Goal: Navigation & Orientation: Find specific page/section

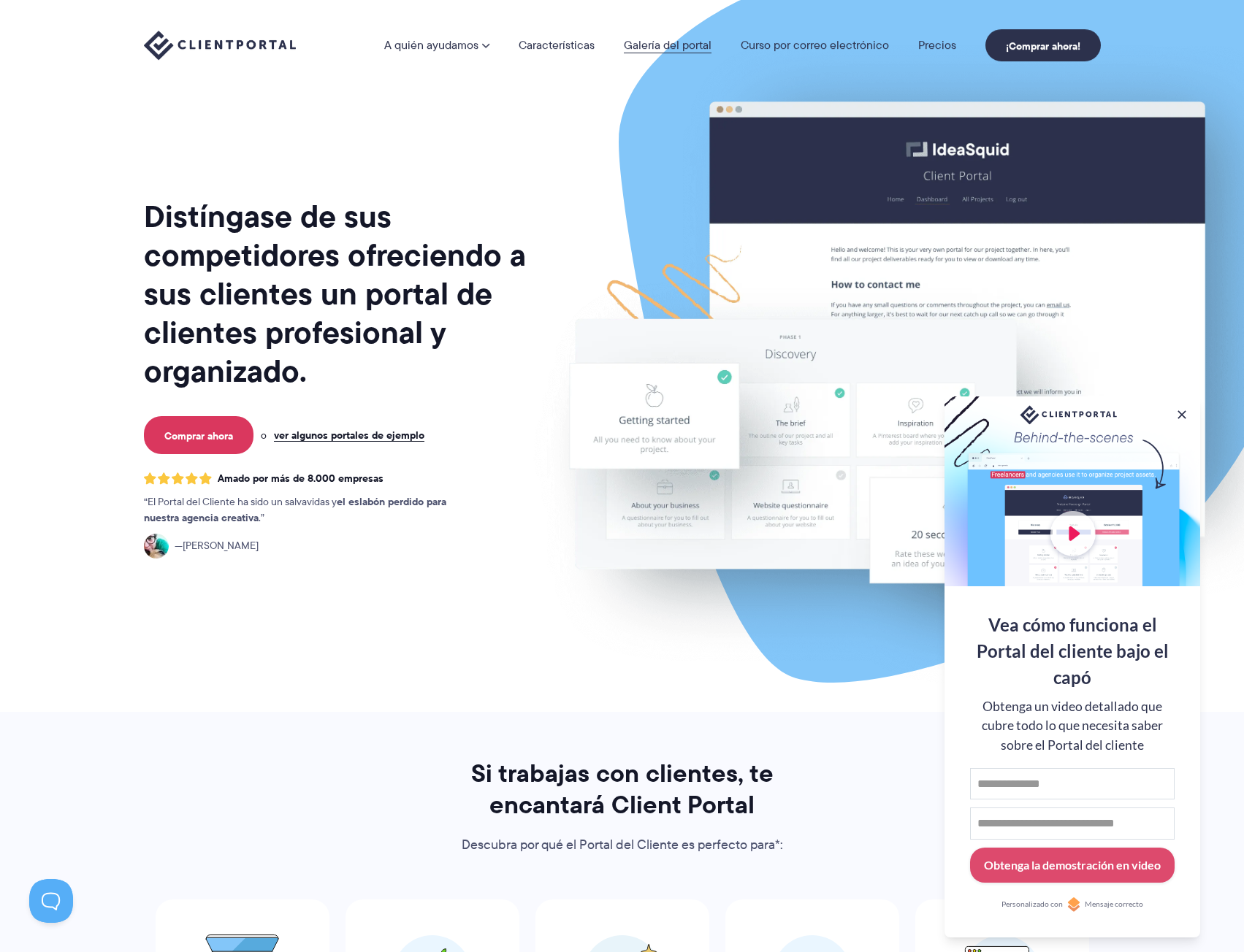
click at [668, 46] on font "Galería del portal" at bounding box center [667, 45] width 88 height 17
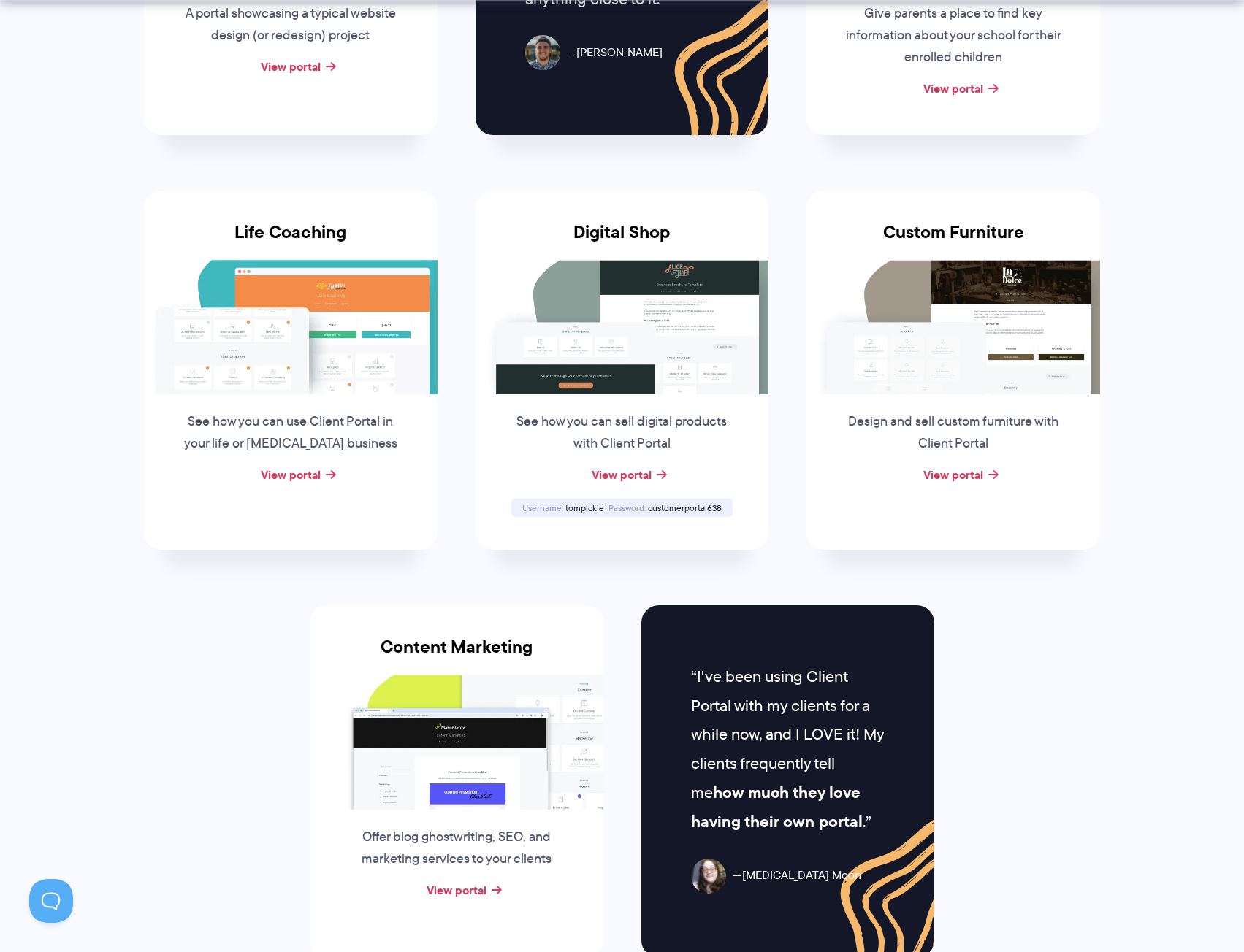
scroll to position [1241, 0]
